Goal: Information Seeking & Learning: Learn about a topic

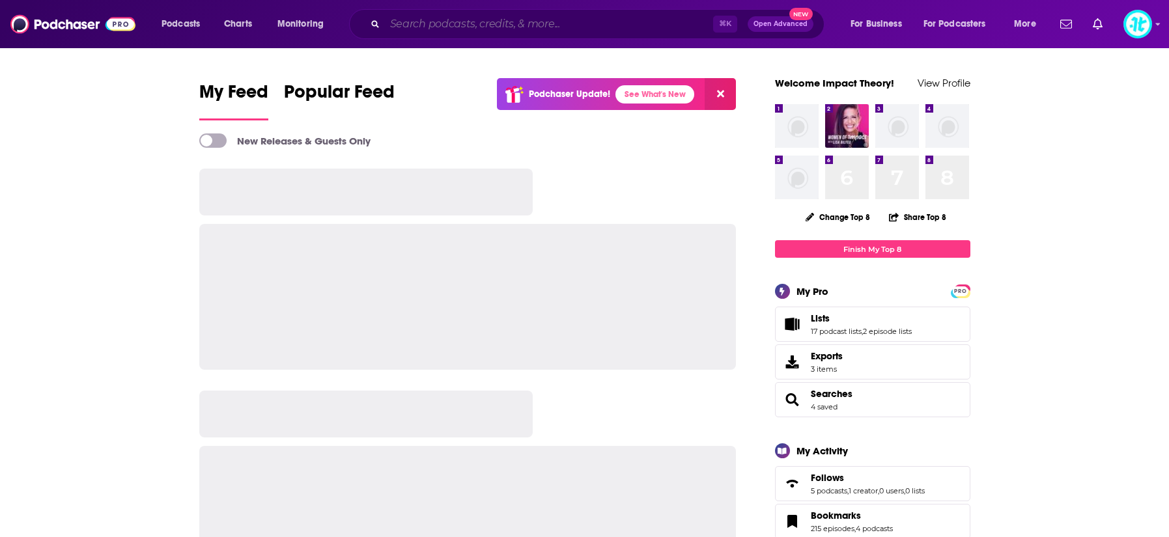
click at [523, 29] on input "Search podcasts, credits, & more..." at bounding box center [549, 24] width 328 height 21
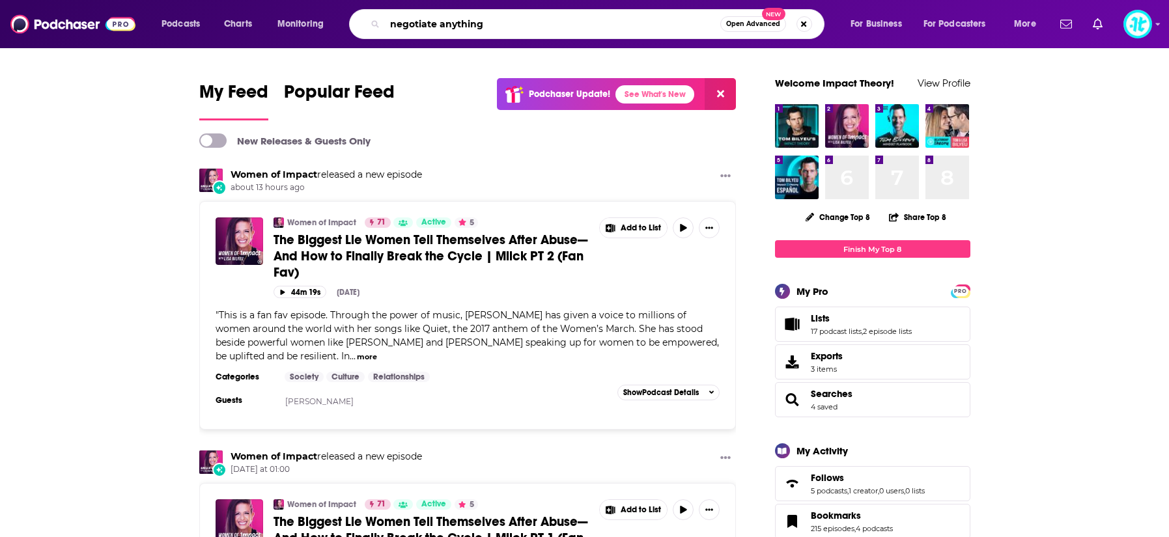
type input "negotiate anything"
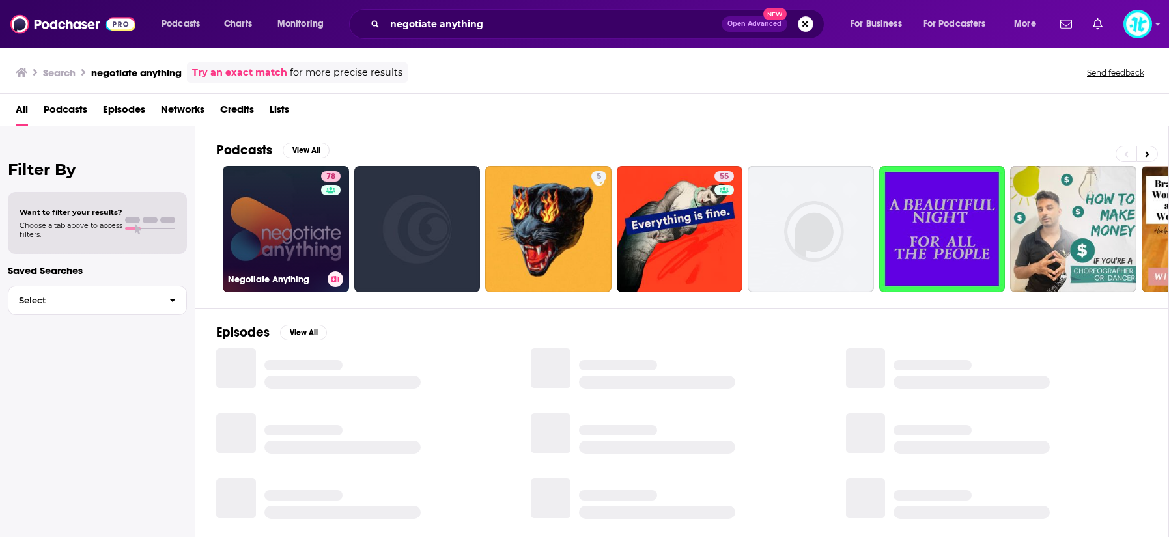
click at [305, 203] on link "78 Negotiate Anything" at bounding box center [286, 229] width 126 height 126
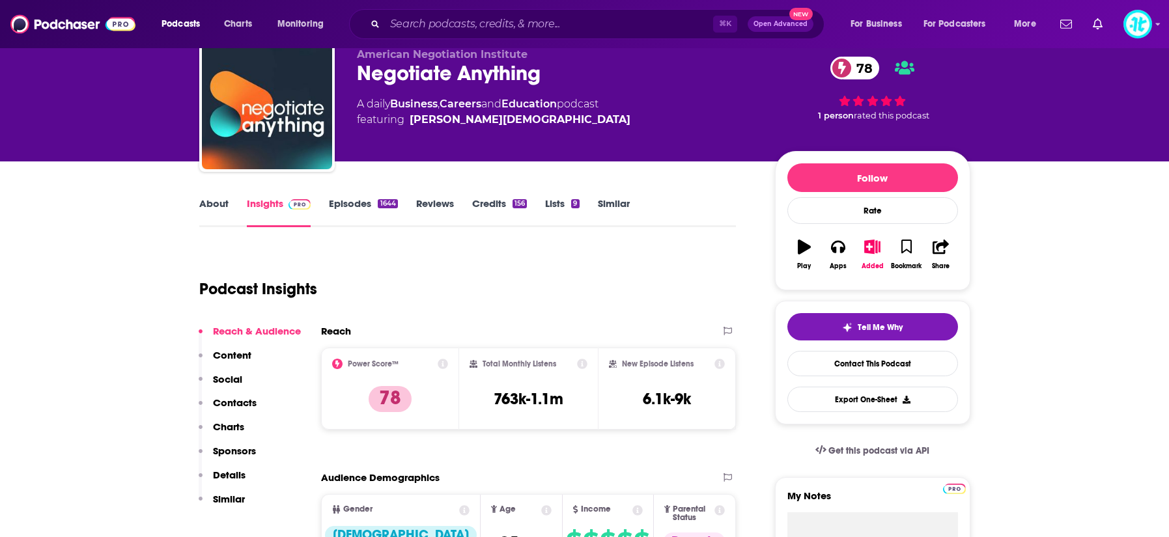
scroll to position [59, 0]
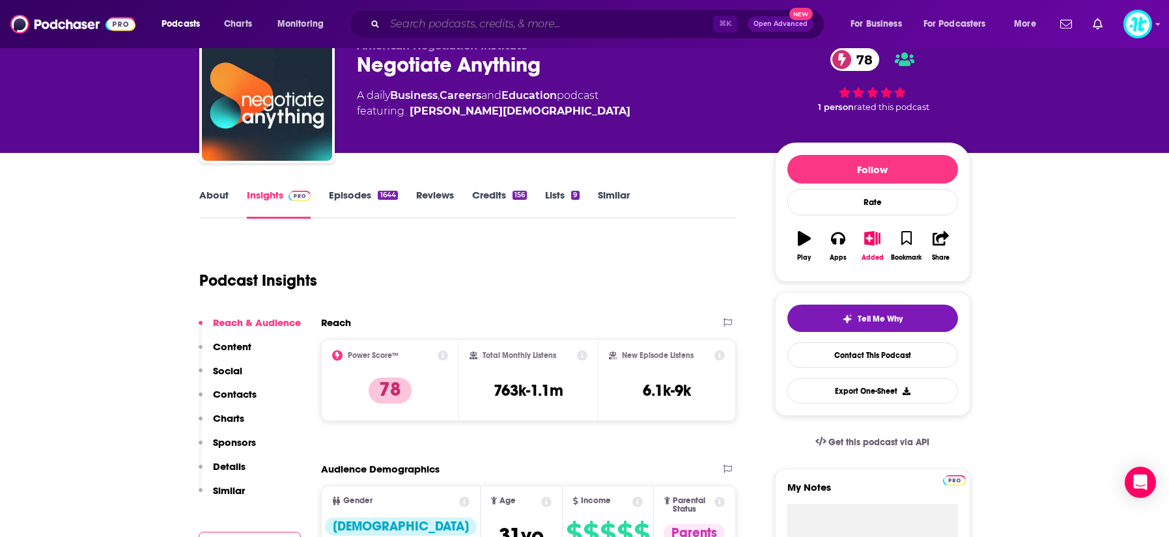
click at [598, 25] on input "Search podcasts, credits, & more..." at bounding box center [549, 24] width 328 height 21
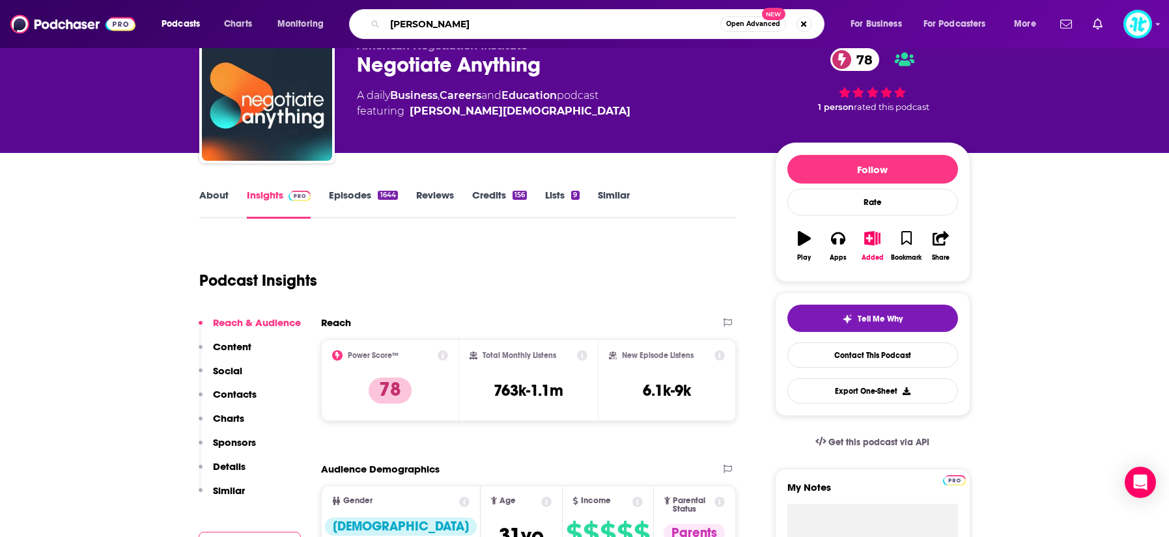
type input "[PERSON_NAME]"
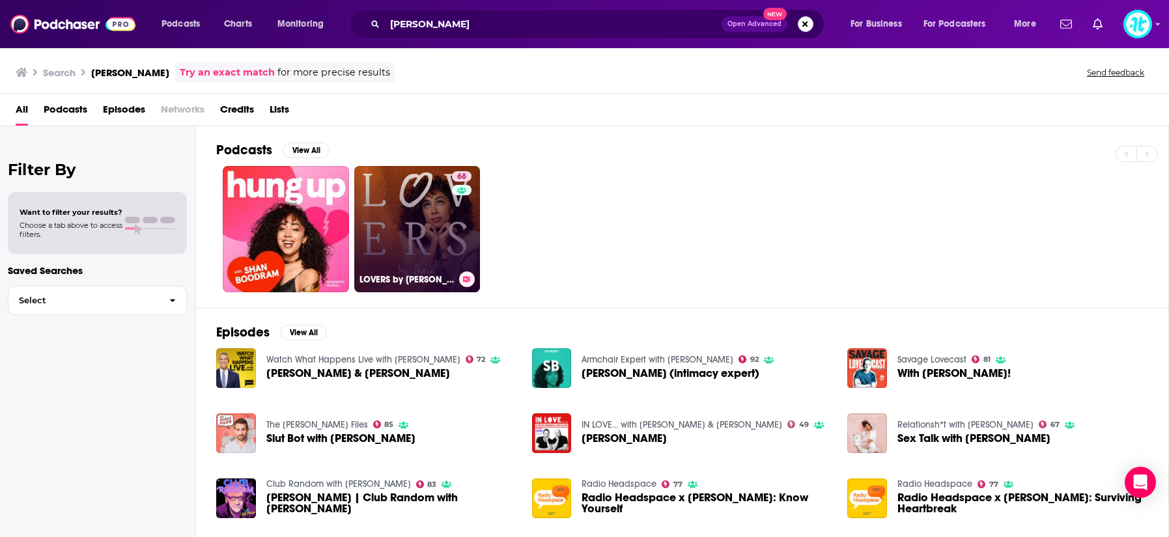
click at [410, 223] on link "68 LOVERS by [PERSON_NAME]" at bounding box center [417, 229] width 126 height 126
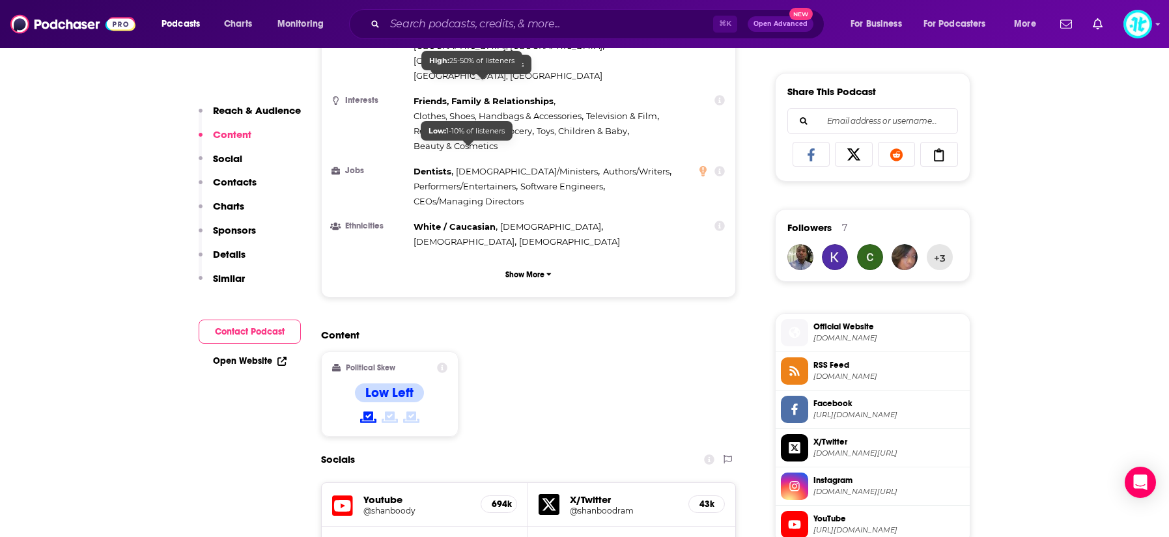
scroll to position [933, 0]
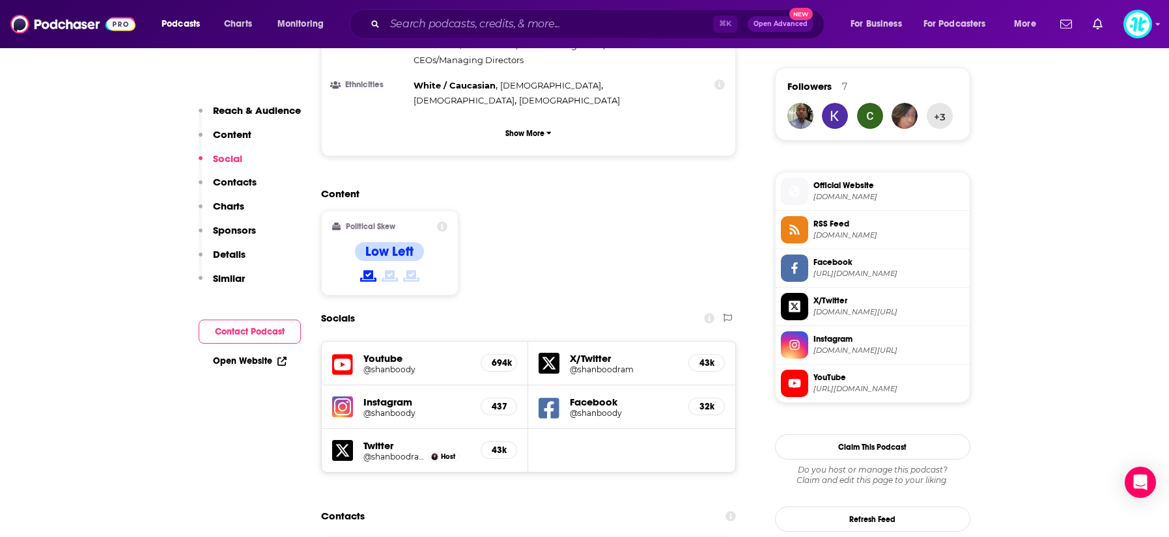
click at [342, 353] on icon at bounding box center [342, 365] width 21 height 24
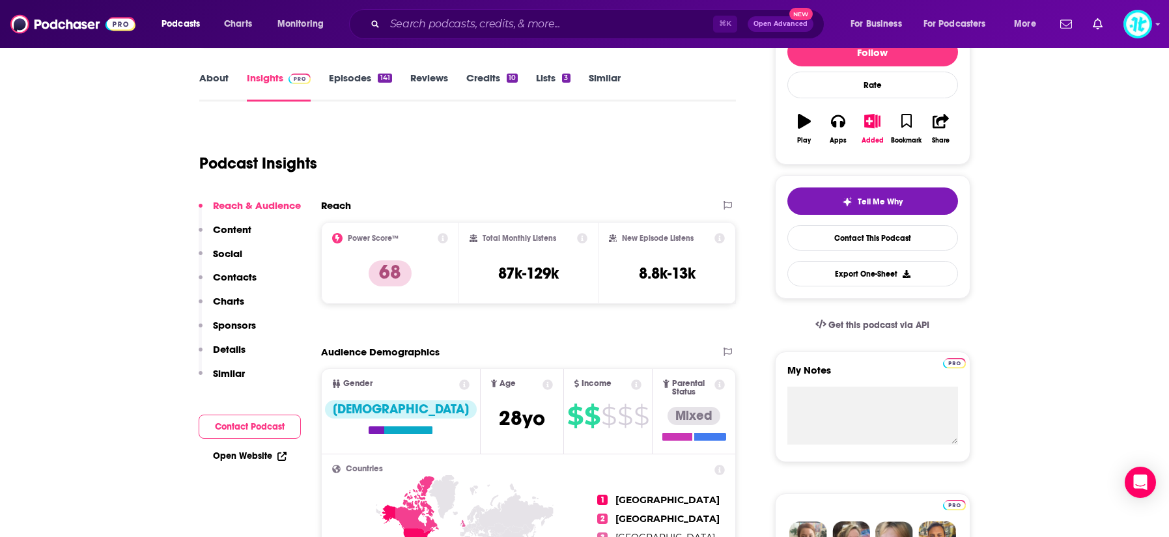
scroll to position [0, 0]
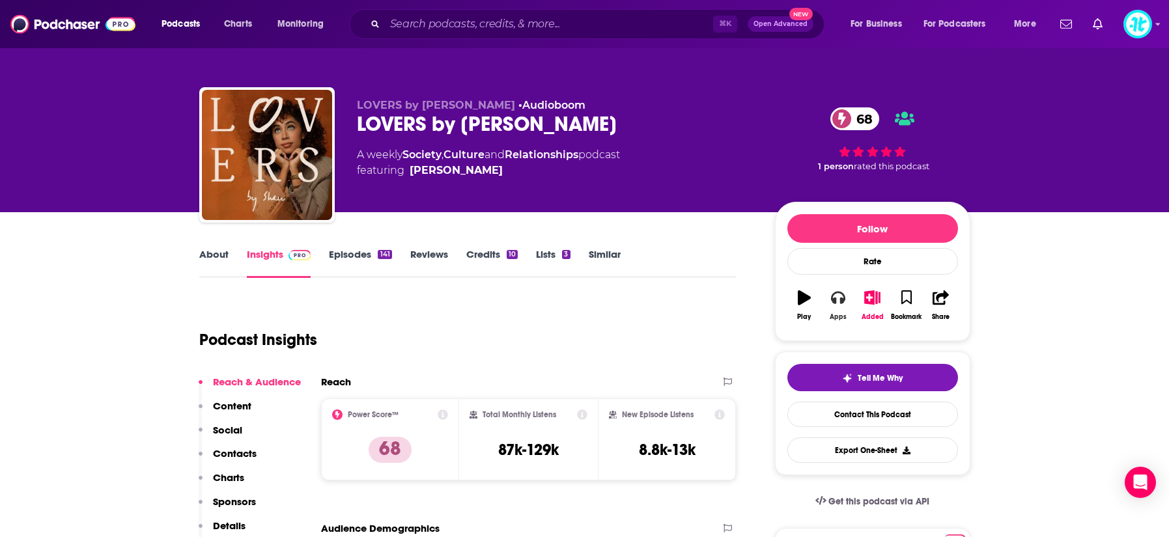
click at [837, 298] on icon "button" at bounding box center [838, 297] width 14 height 14
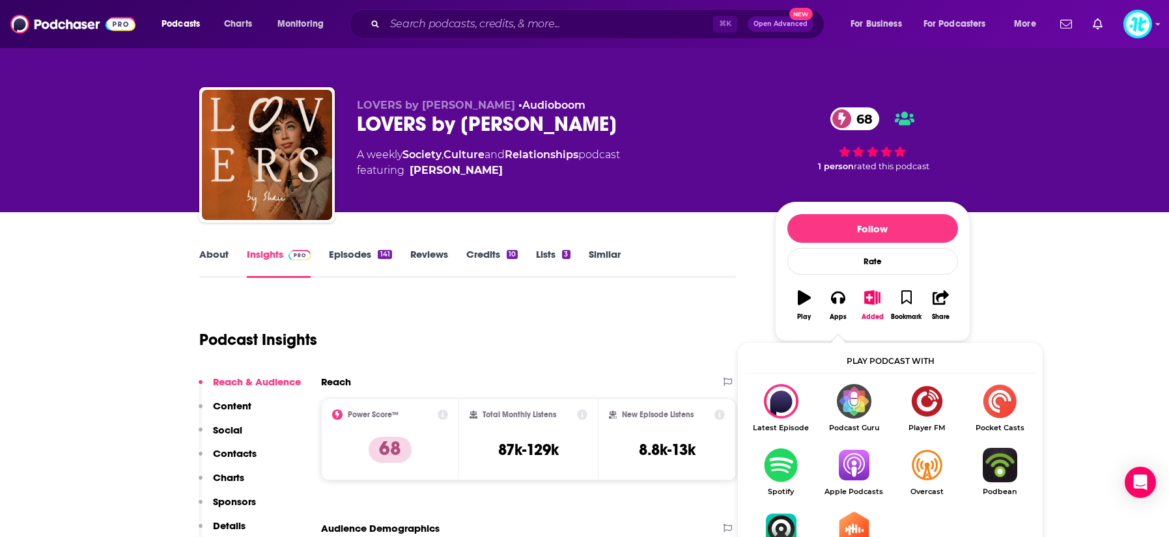
click at [780, 458] on img "Show Listen On dropdown" at bounding box center [780, 465] width 73 height 35
